Goal: Information Seeking & Learning: Learn about a topic

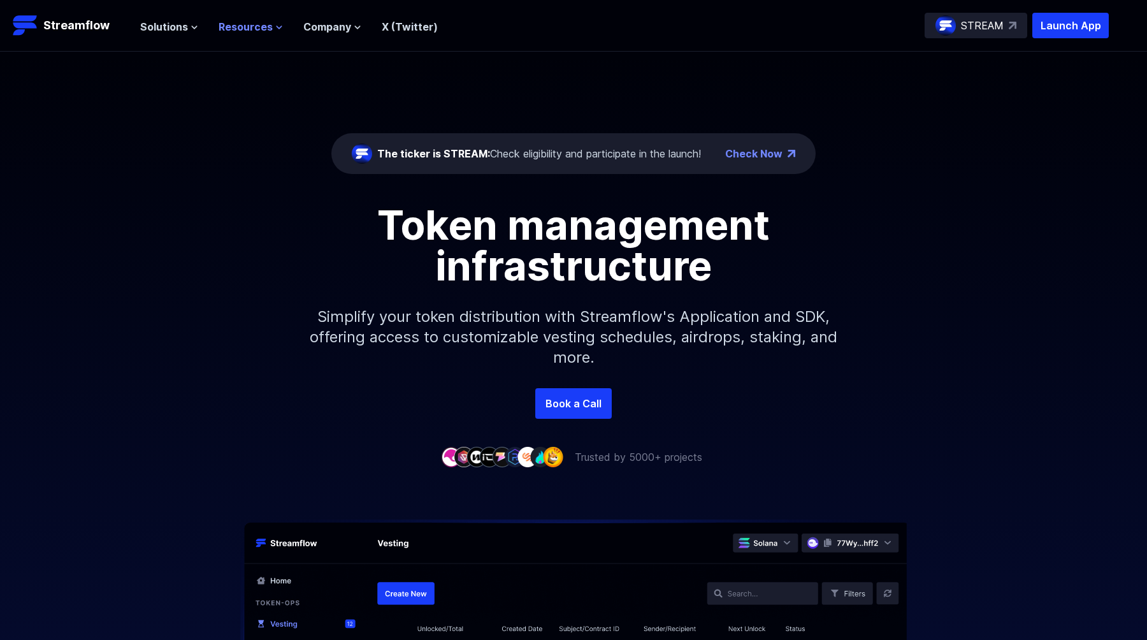
click at [277, 27] on icon at bounding box center [279, 27] width 5 height 3
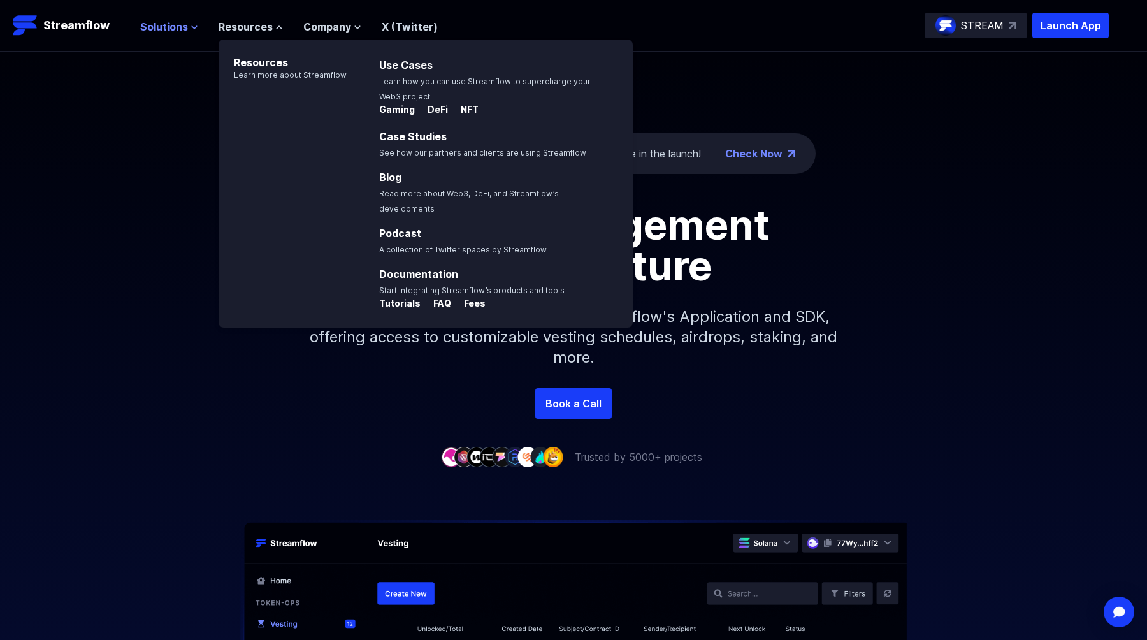
click at [189, 32] on button "Solutions" at bounding box center [169, 26] width 58 height 15
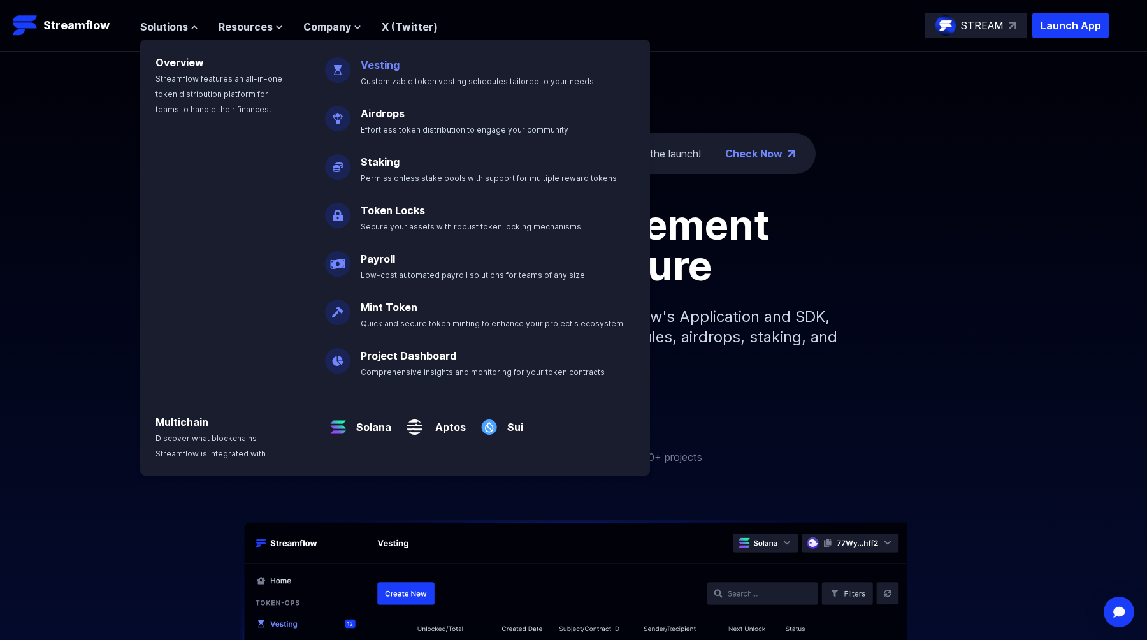
click at [367, 69] on link "Vesting" at bounding box center [380, 65] width 39 height 13
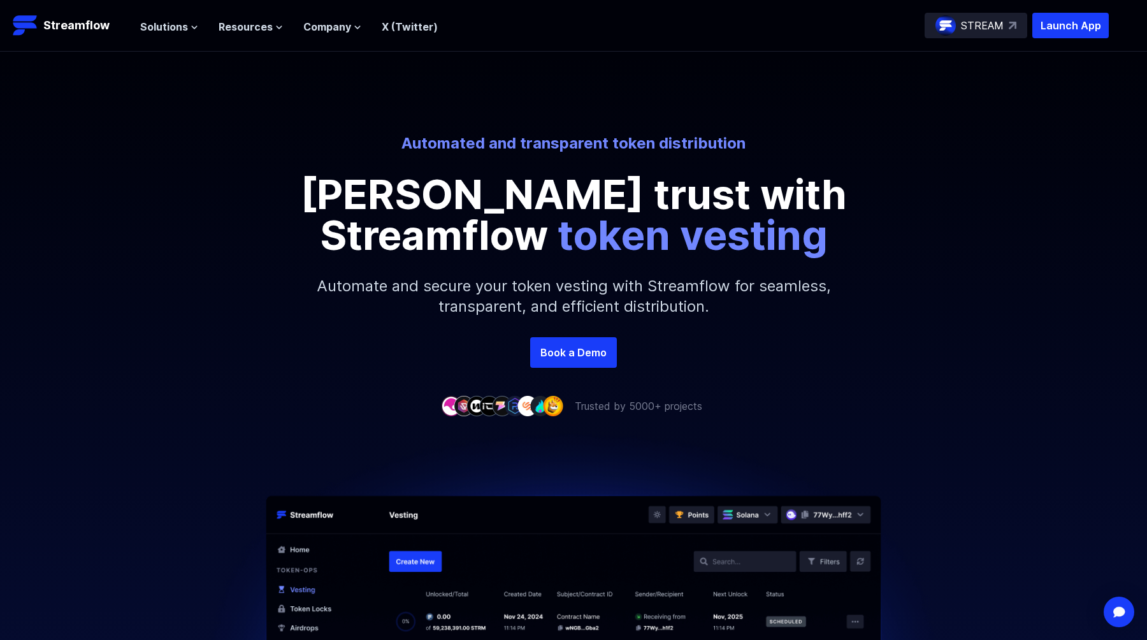
click at [986, 31] on p "STREAM" at bounding box center [982, 25] width 43 height 15
click at [156, 26] on span "Solutions" at bounding box center [164, 26] width 48 height 15
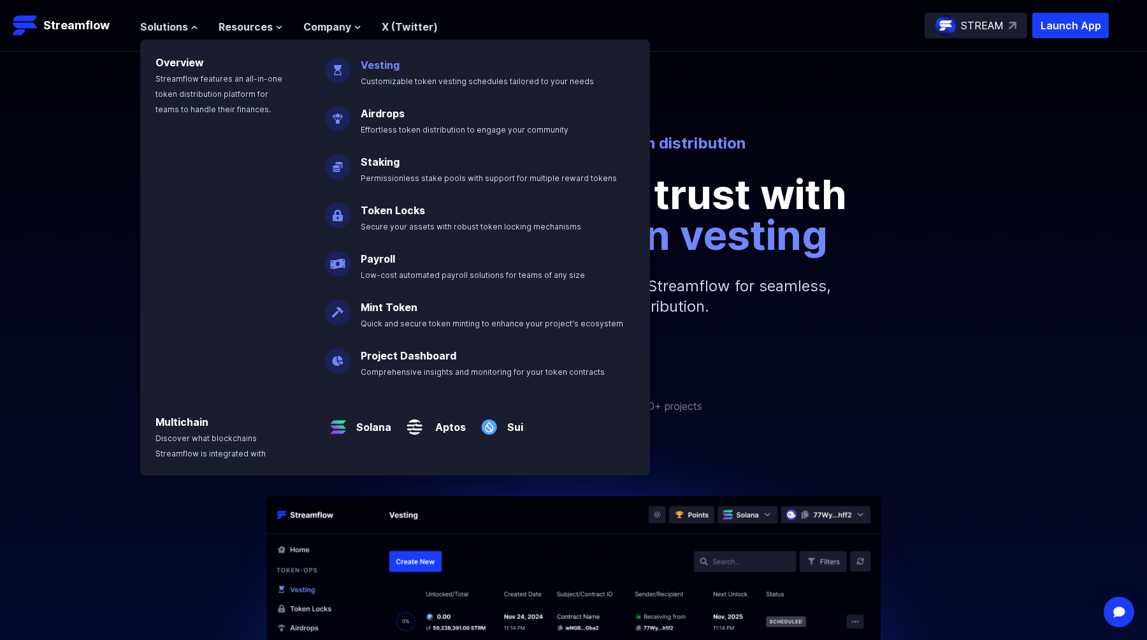
click at [382, 76] on span "Customizable token vesting schedules tailored to your needs" at bounding box center [477, 81] width 233 height 10
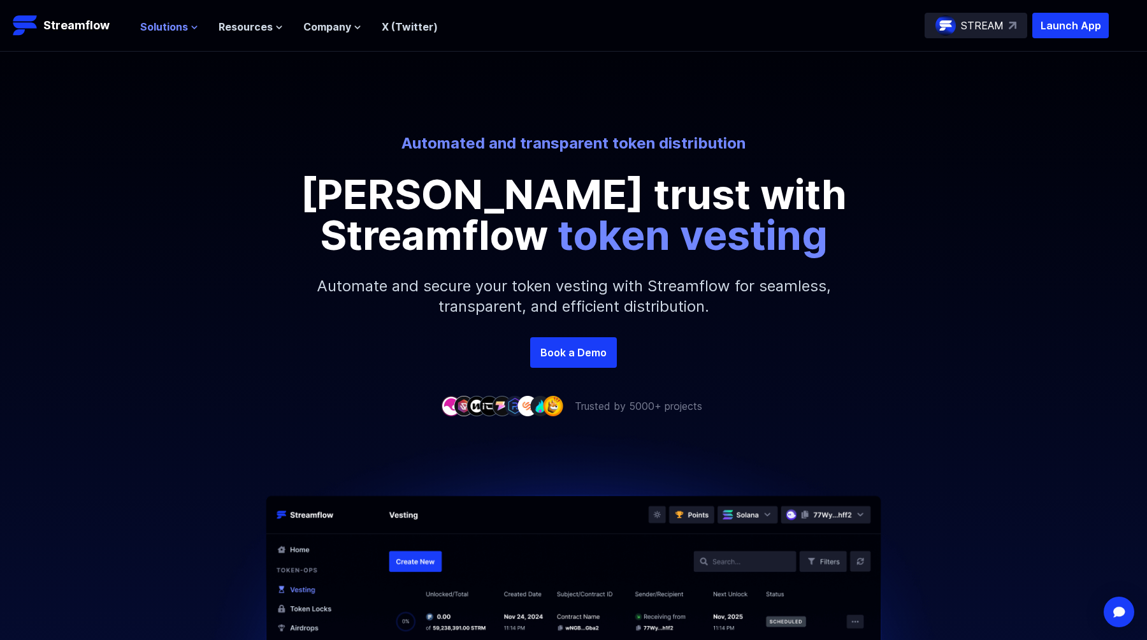
click at [175, 24] on span "Solutions" at bounding box center [164, 26] width 48 height 15
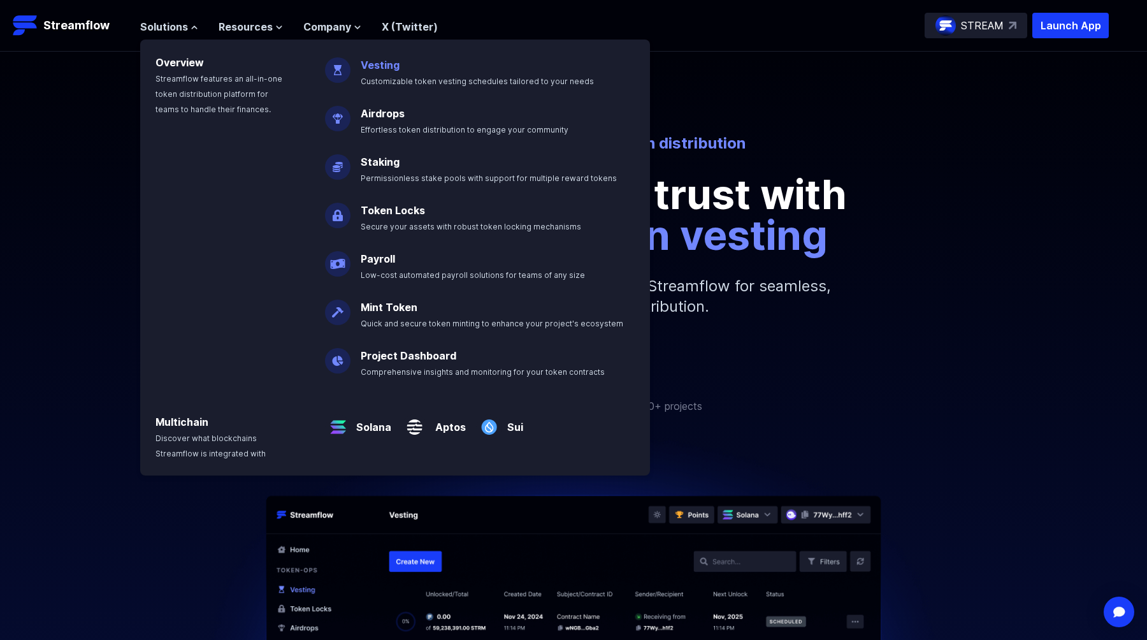
click at [358, 65] on p "Vesting Customizable token vesting schedules tailored to your needs" at bounding box center [486, 67] width 266 height 41
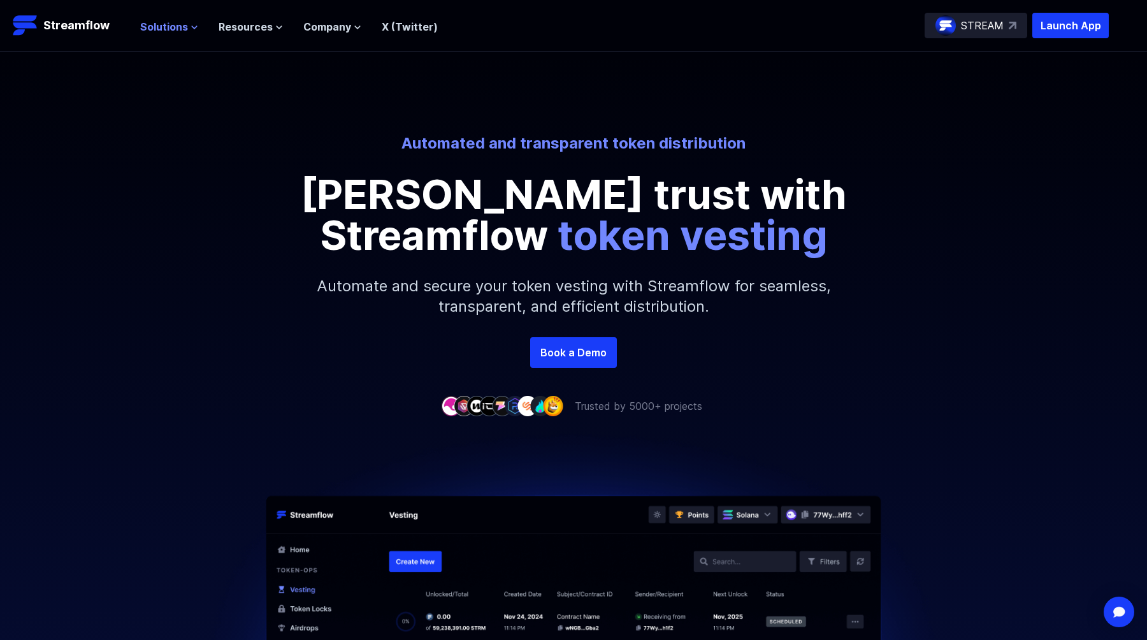
click at [180, 29] on span "Solutions" at bounding box center [164, 26] width 48 height 15
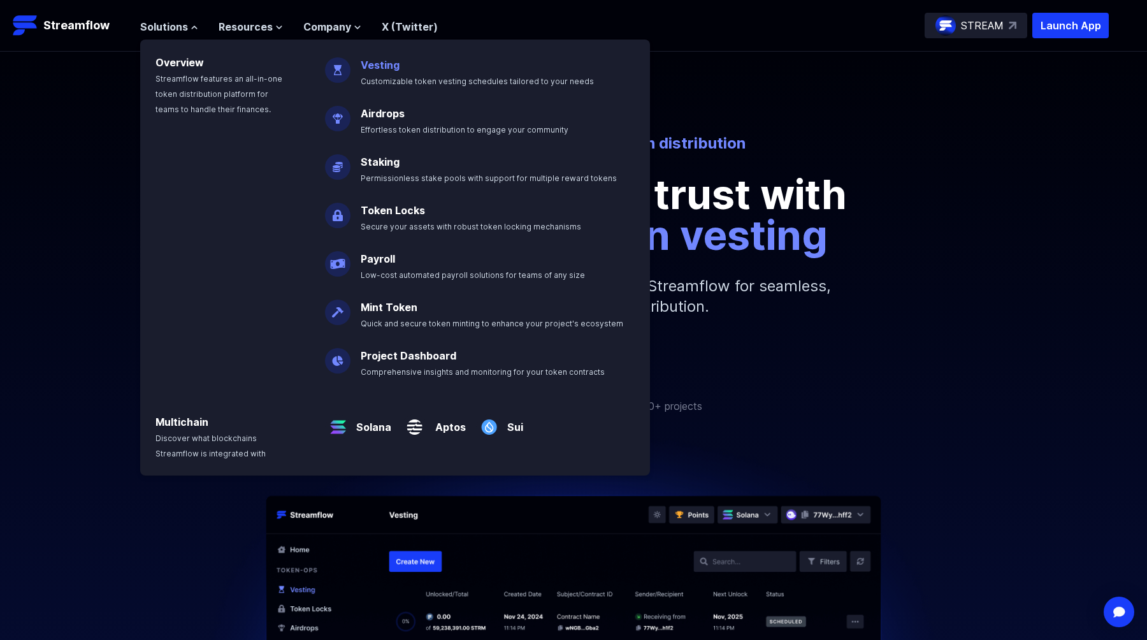
click at [374, 65] on link "Vesting" at bounding box center [380, 65] width 39 height 13
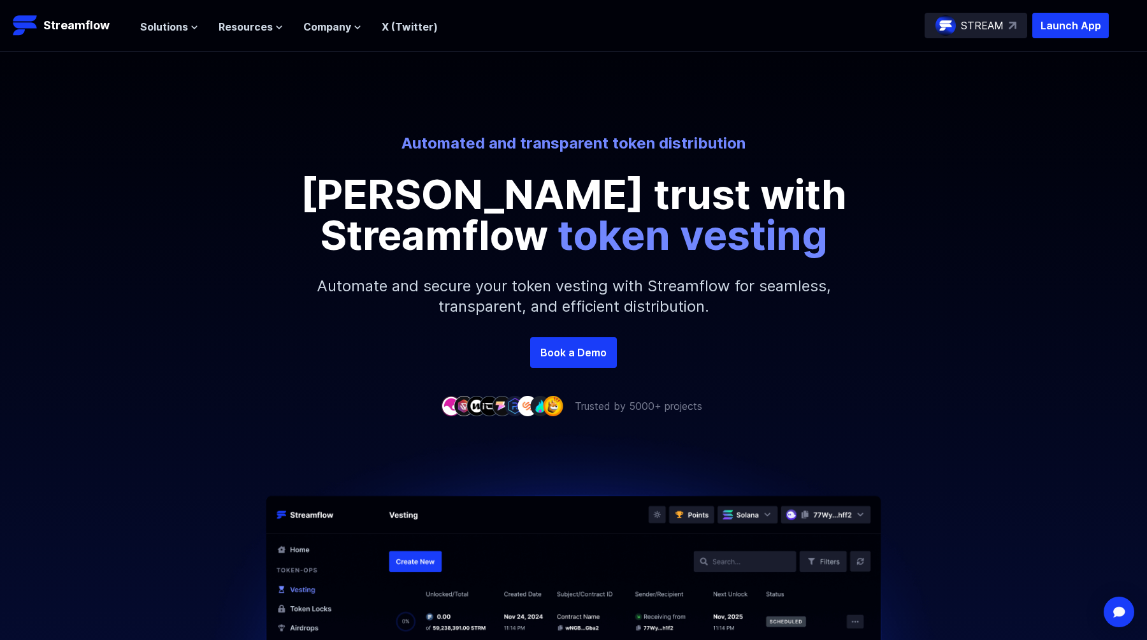
click at [999, 22] on p "STREAM" at bounding box center [982, 25] width 43 height 15
click at [262, 27] on span "Resources" at bounding box center [246, 26] width 54 height 15
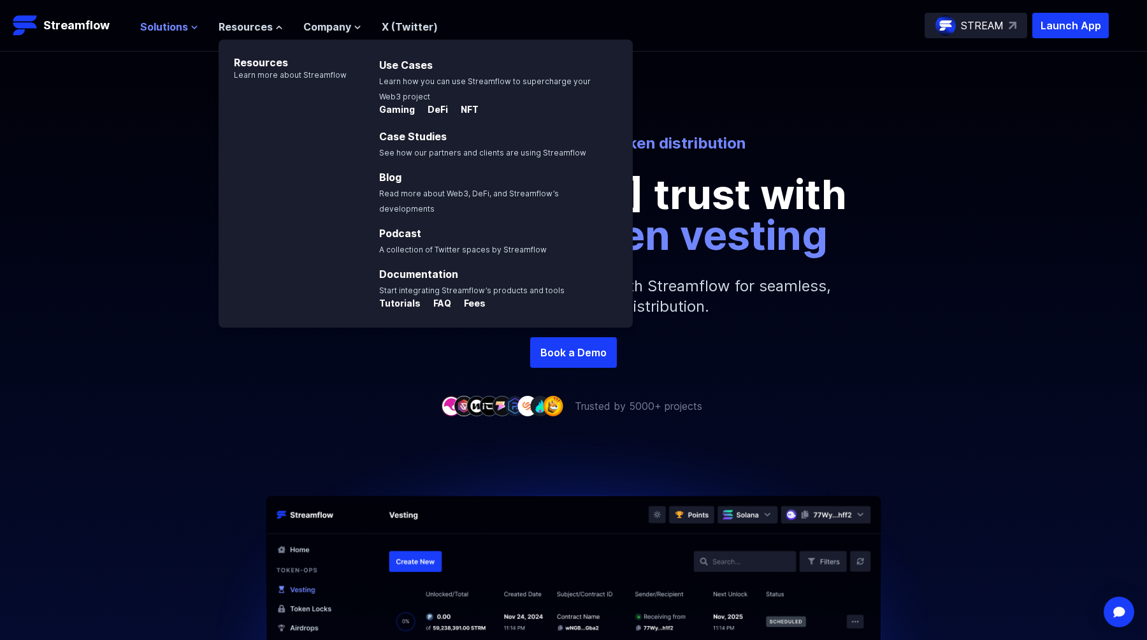
click at [187, 27] on button "Solutions" at bounding box center [169, 26] width 58 height 15
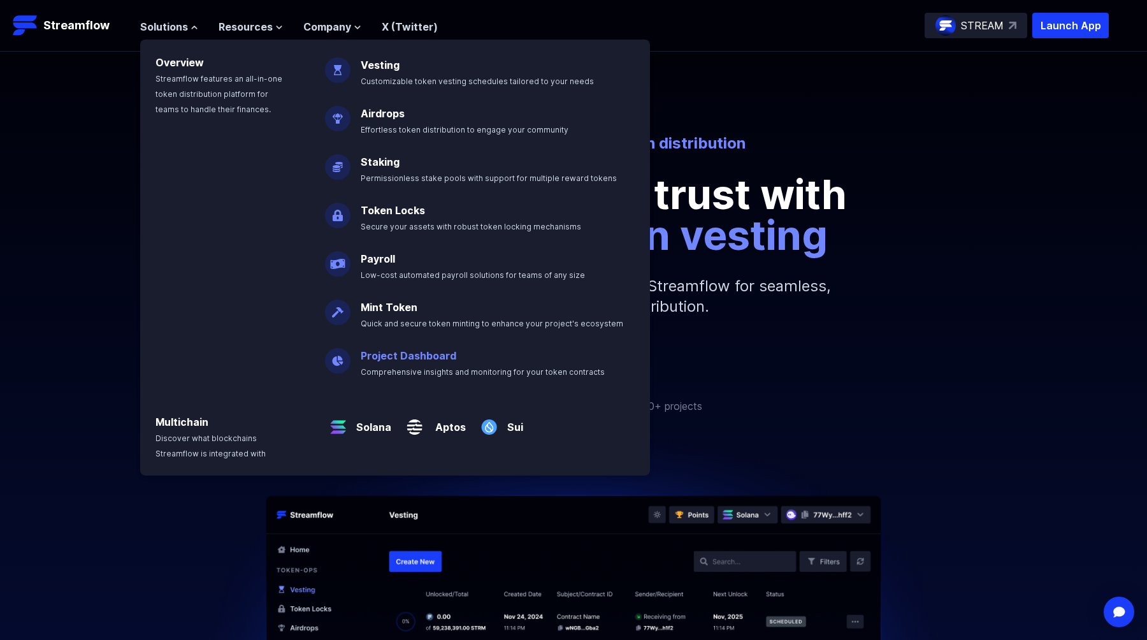
click at [397, 352] on link "Project Dashboard" at bounding box center [409, 355] width 96 height 13
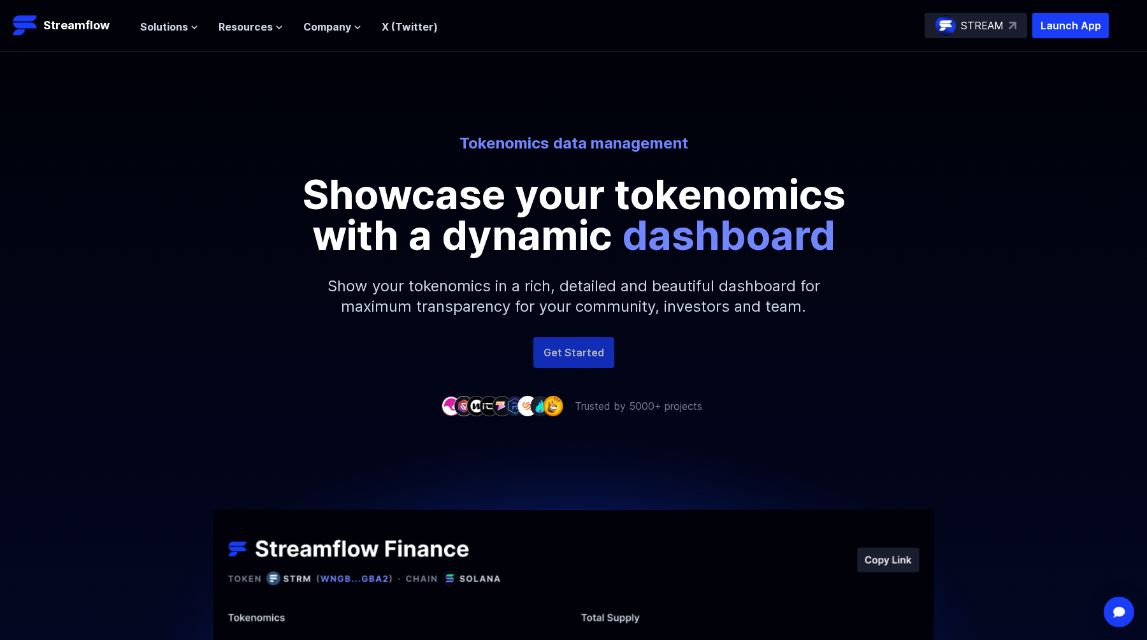
click at [597, 353] on link "Get Started" at bounding box center [574, 352] width 81 height 31
click at [346, 38] on header "Streamflow Launch App STREAM Solutions Overview Streamflow features an all-in-o…" at bounding box center [573, 26] width 1147 height 52
click at [344, 33] on span "Company" at bounding box center [327, 26] width 48 height 15
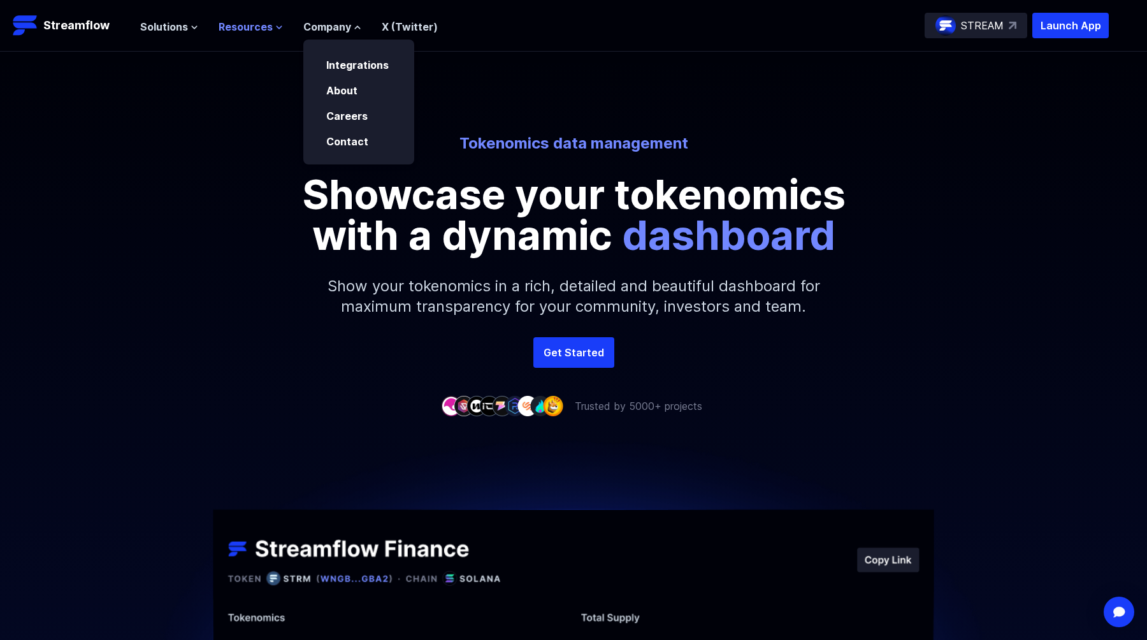
click at [251, 25] on span "Resources" at bounding box center [246, 26] width 54 height 15
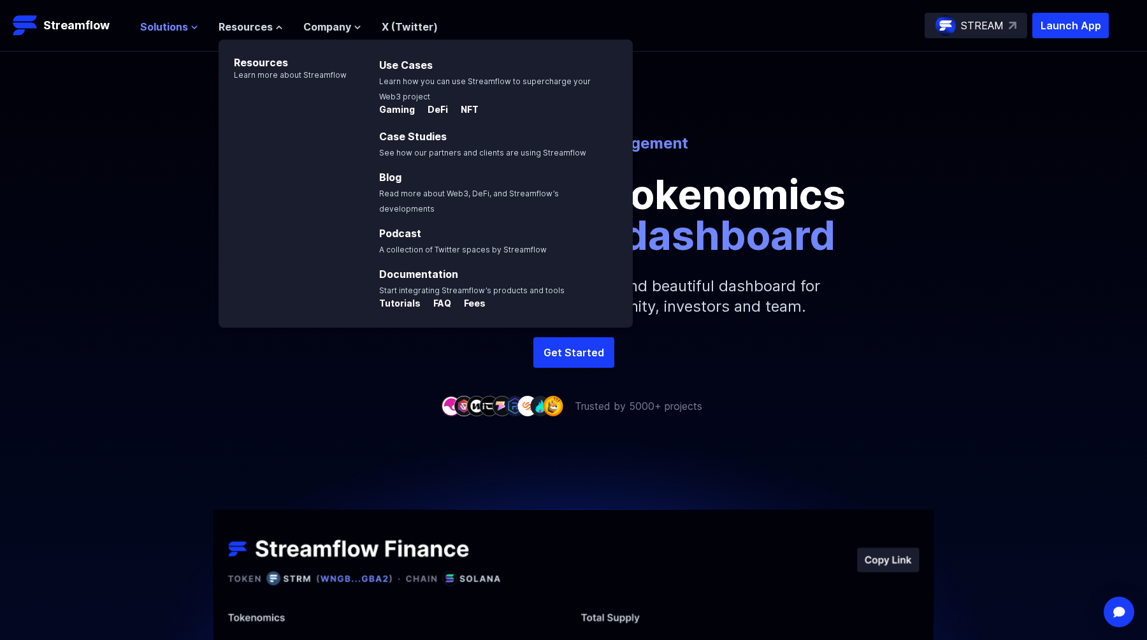
click at [165, 30] on span "Solutions" at bounding box center [164, 26] width 48 height 15
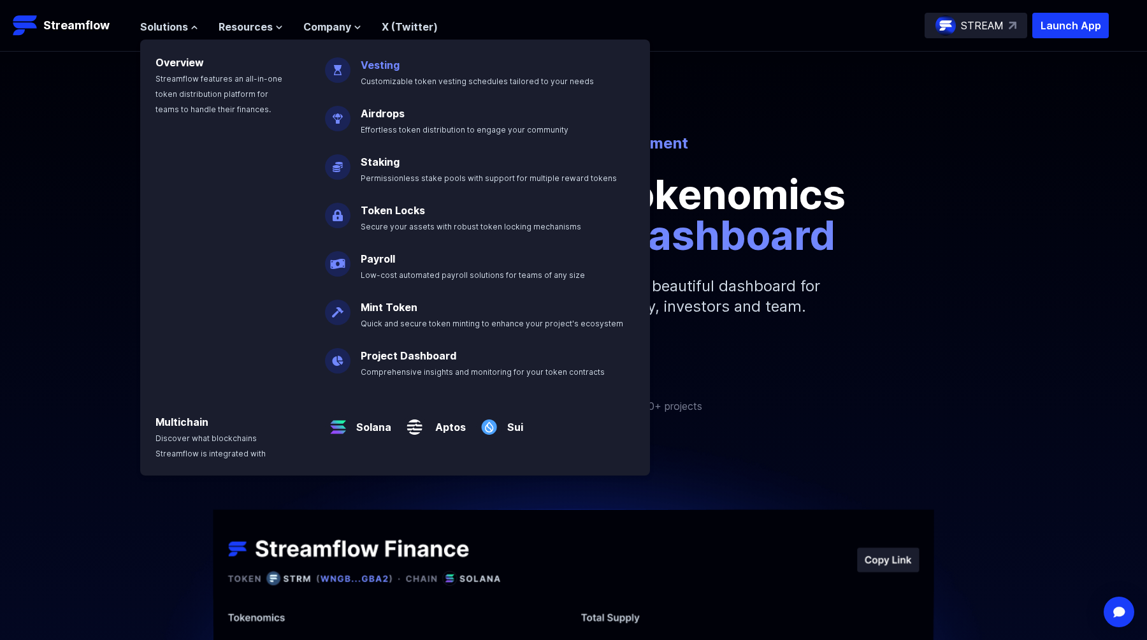
click at [377, 71] on p "Vesting Customizable token vesting schedules tailored to your needs" at bounding box center [486, 67] width 266 height 41
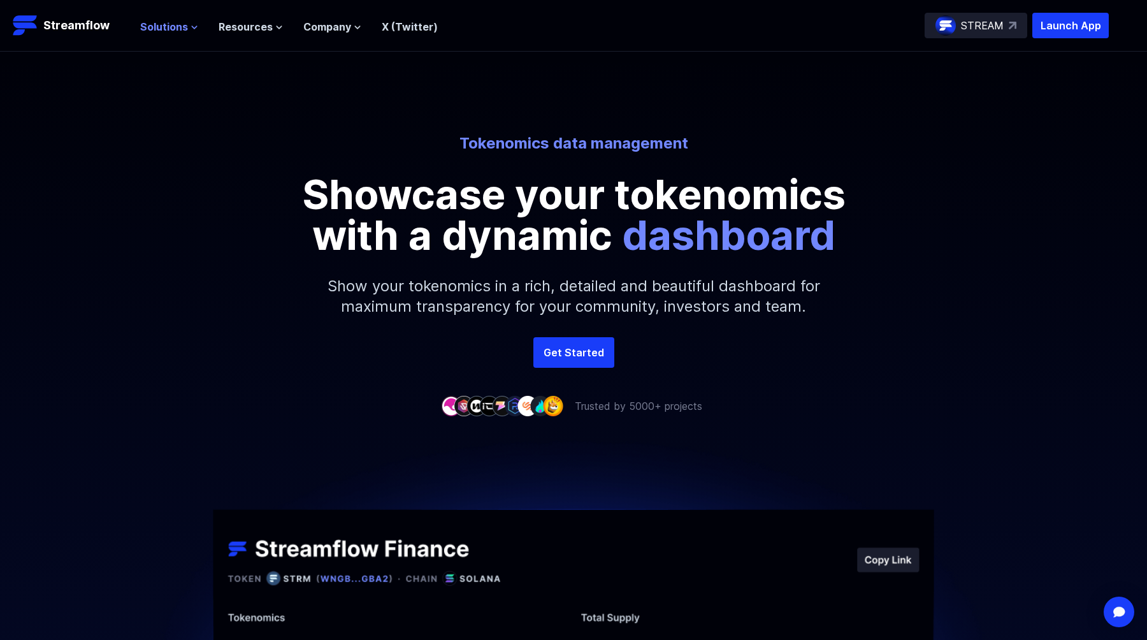
click at [179, 27] on span "Solutions" at bounding box center [164, 26] width 48 height 15
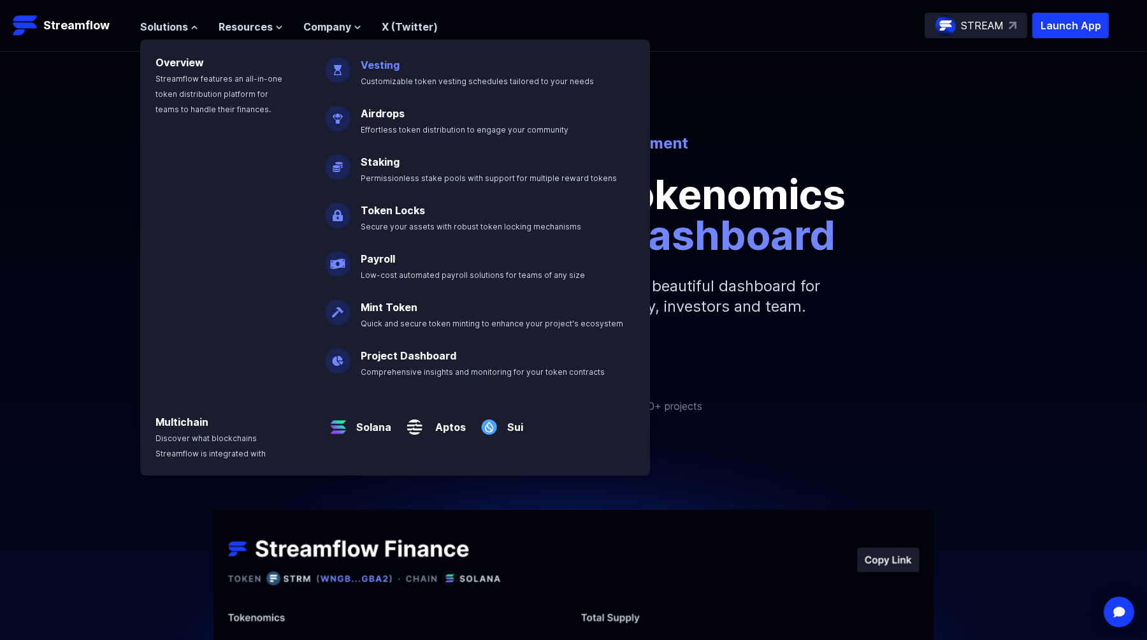
click at [372, 67] on link "Vesting" at bounding box center [380, 65] width 39 height 13
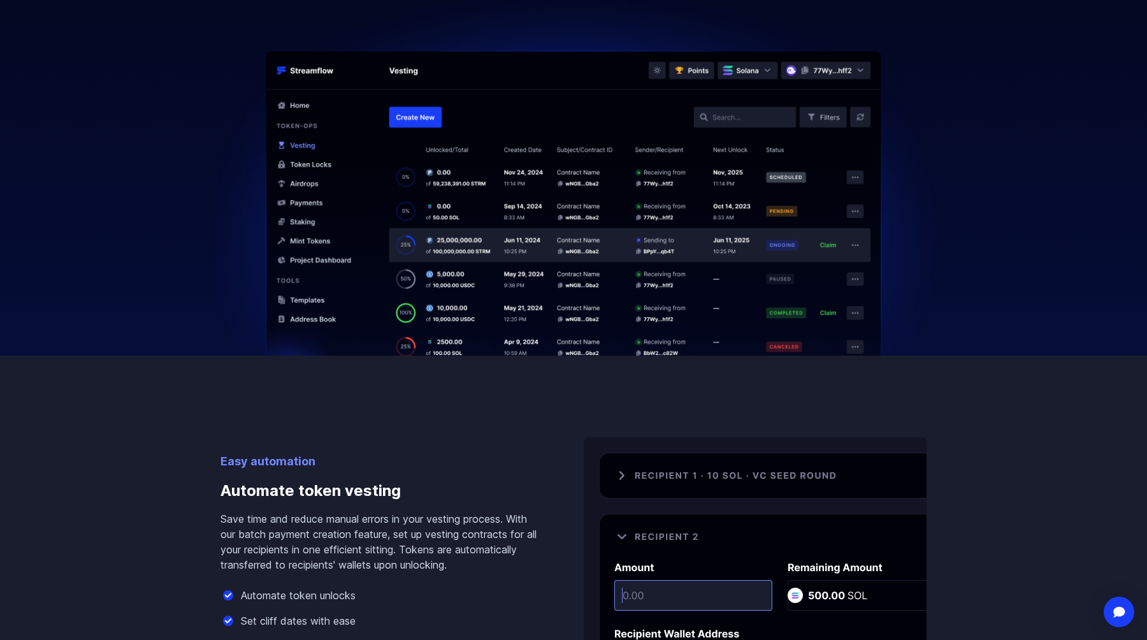
scroll to position [599, 0]
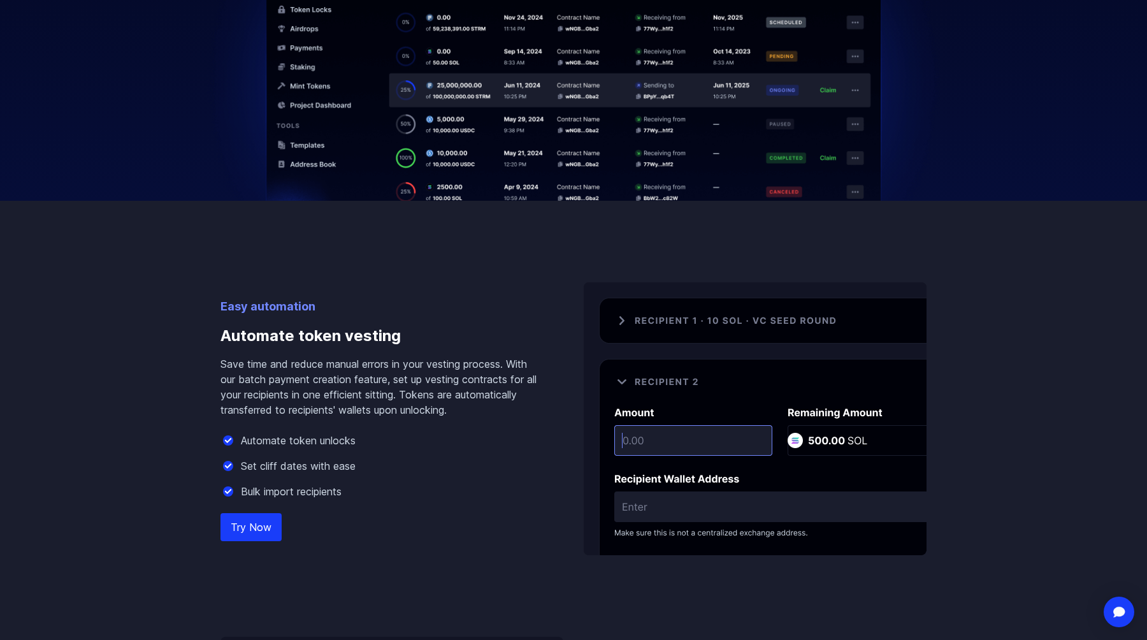
click at [657, 440] on img at bounding box center [755, 418] width 343 height 273
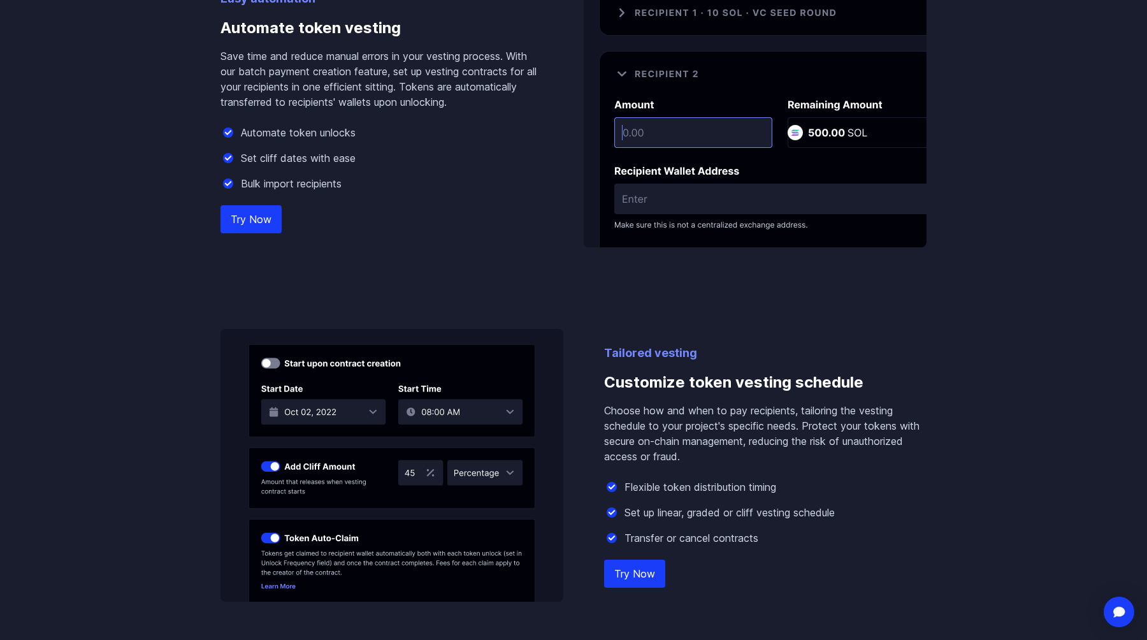
scroll to position [940, 0]
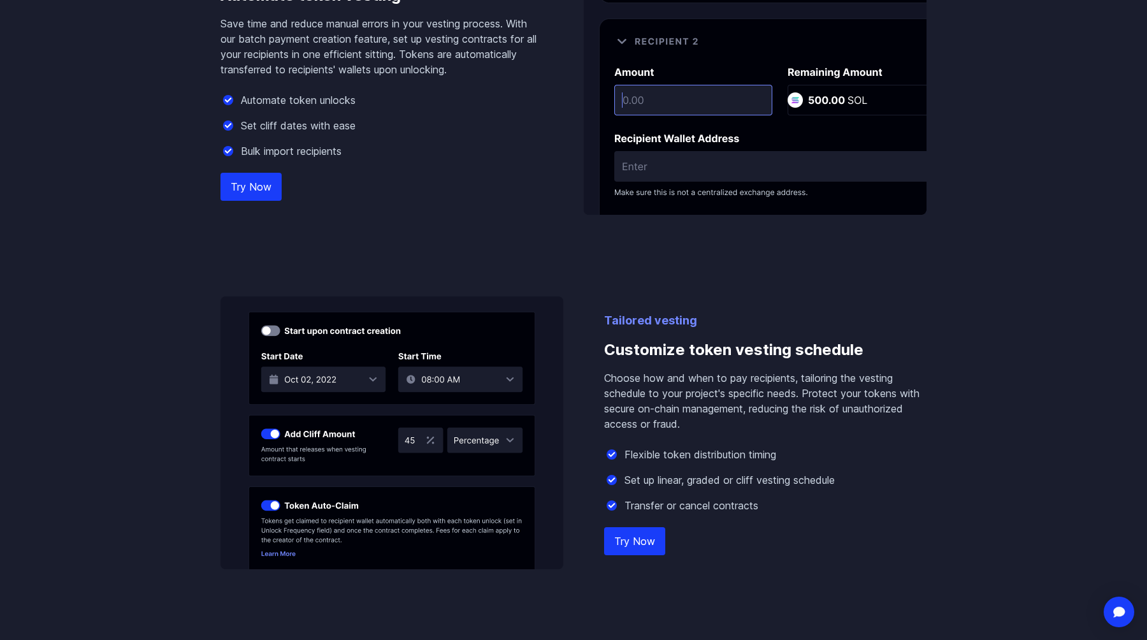
click at [244, 187] on link "Try Now" at bounding box center [251, 187] width 61 height 28
